Goal: Transaction & Acquisition: Purchase product/service

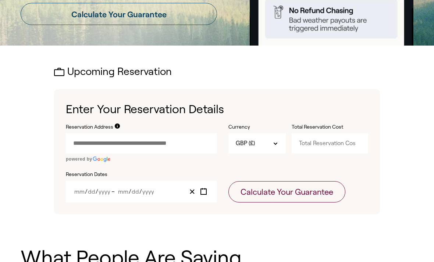
scroll to position [216, 0]
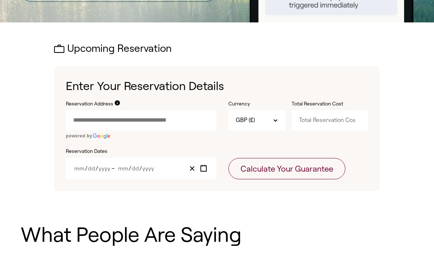
click at [190, 121] on input "Reservation Address" at bounding box center [141, 120] width 151 height 20
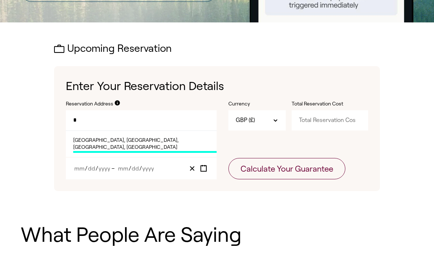
type input "*"
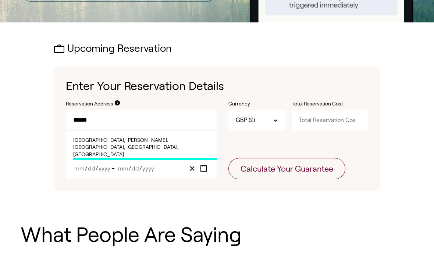
click at [187, 141] on span "[GEOGRAPHIC_DATA], [PERSON_NAME]. [GEOGRAPHIC_DATA], [GEOGRAPHIC_DATA], [GEOGRA…" at bounding box center [145, 149] width 144 height 24
type input "**********"
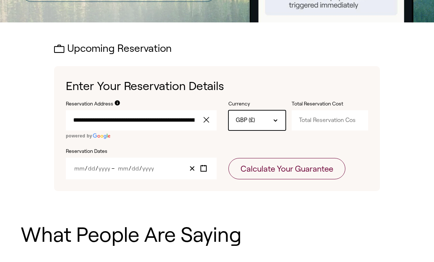
click at [267, 119] on div "GBP (£)" at bounding box center [257, 120] width 57 height 20
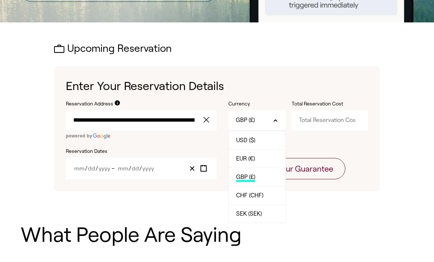
click at [333, 120] on input "Total Reservation Cost" at bounding box center [330, 120] width 77 height 20
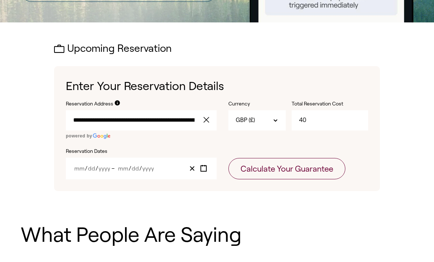
type input "4"
click at [400, 143] on div "**********" at bounding box center [217, 117] width 393 height 148
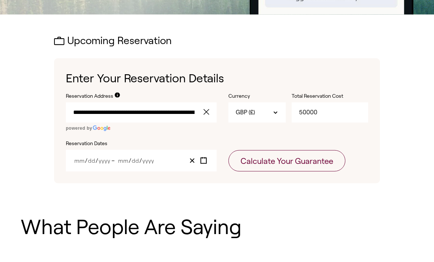
scroll to position [224, 0]
click at [335, 112] on input "50000" at bounding box center [330, 112] width 77 height 20
type input "5000"
click at [377, 161] on div "**********" at bounding box center [217, 120] width 326 height 125
click at [198, 157] on button "Clear value" at bounding box center [192, 161] width 11 height 10
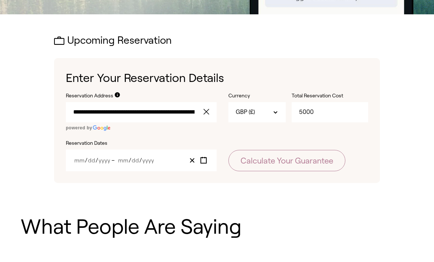
click at [206, 162] on rect "Toggle calendar" at bounding box center [204, 161] width 6 height 6
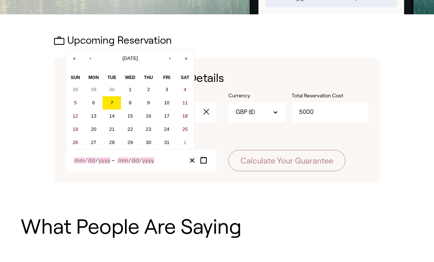
click at [150, 105] on button "9" at bounding box center [149, 102] width 18 height 13
click at [183, 103] on abbr "11" at bounding box center [186, 103] width 6 height 6
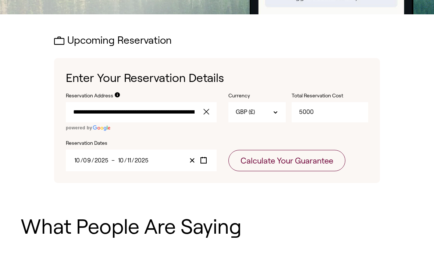
type input "10"
type input "9"
type input "2025"
type input "10"
type input "11"
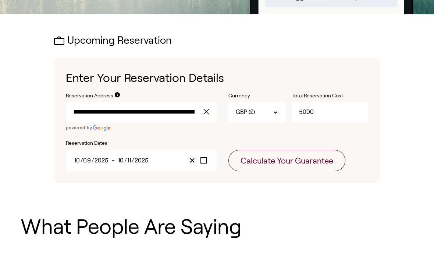
type input "2025"
click at [201, 157] on icon "Toggle calendar" at bounding box center [203, 160] width 7 height 7
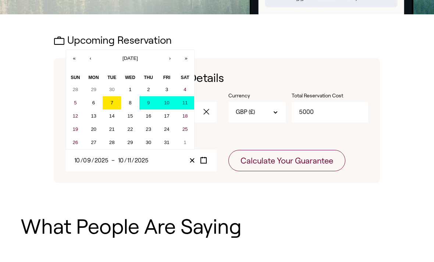
click at [186, 98] on button "11" at bounding box center [185, 102] width 18 height 13
click at [185, 116] on abbr "18" at bounding box center [186, 116] width 6 height 6
type input "11"
type input "18"
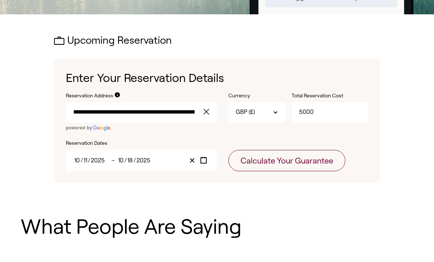
click at [195, 156] on button "Clear value" at bounding box center [192, 161] width 11 height 10
click at [200, 162] on icon "Toggle calendar" at bounding box center [203, 160] width 7 height 7
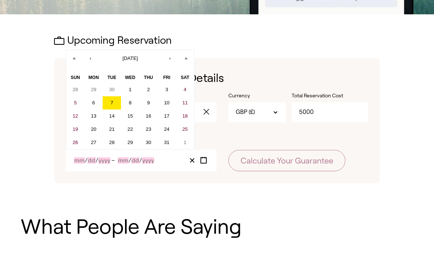
click at [186, 103] on abbr "11" at bounding box center [186, 103] width 6 height 6
click at [186, 118] on button "18" at bounding box center [185, 116] width 18 height 13
type input "10"
type input "11"
type input "2025"
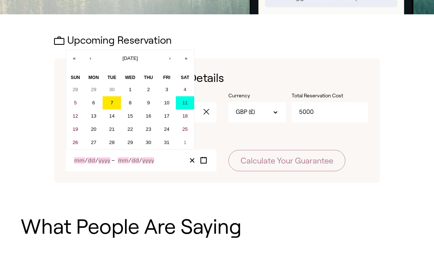
type input "10"
type input "18"
type input "2025"
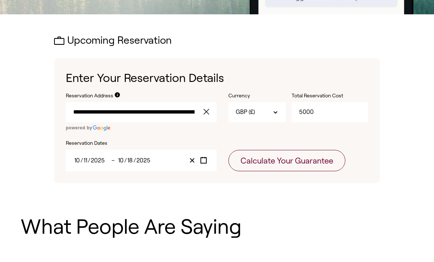
click at [312, 165] on button "Calculate Your Guarantee" at bounding box center [287, 160] width 117 height 21
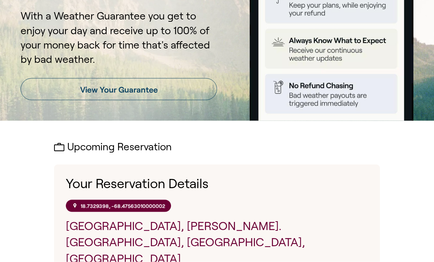
scroll to position [134, 0]
